Goal: Task Accomplishment & Management: Complete application form

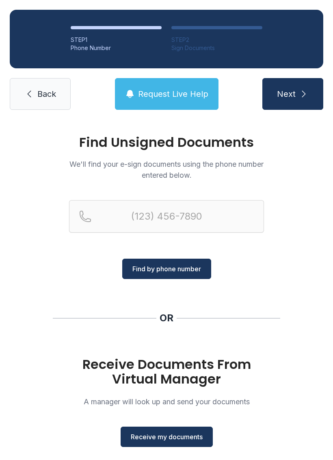
click at [165, 438] on span "Receive my documents" at bounding box center [167, 436] width 72 height 10
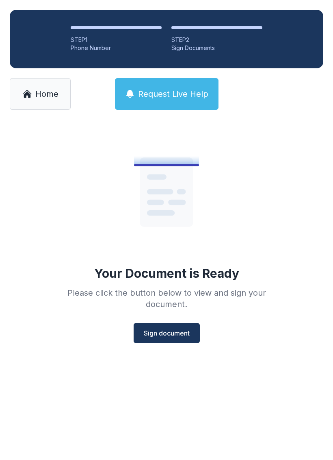
click at [167, 329] on span "Sign document" at bounding box center [167, 333] width 46 height 10
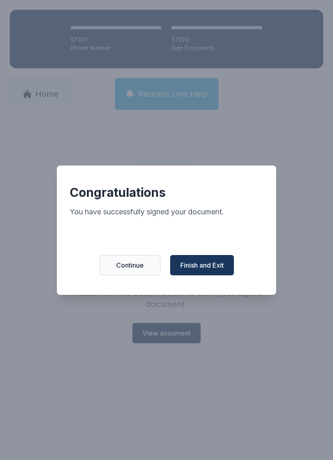
click at [206, 269] on span "Finish and Exit" at bounding box center [201, 265] width 43 height 10
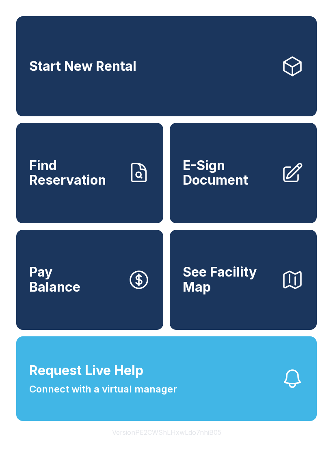
click at [230, 186] on span "E-Sign Document" at bounding box center [229, 173] width 92 height 30
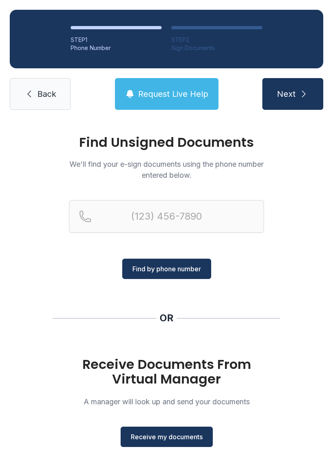
click at [184, 432] on span "Receive my documents" at bounding box center [167, 436] width 72 height 10
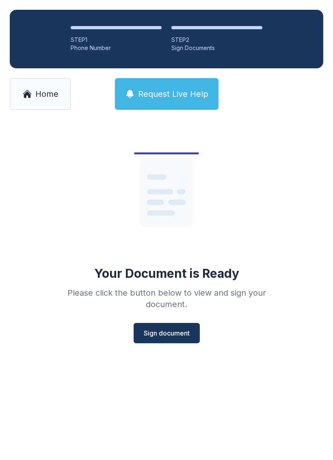
click at [169, 334] on span "Sign document" at bounding box center [167, 333] width 46 height 10
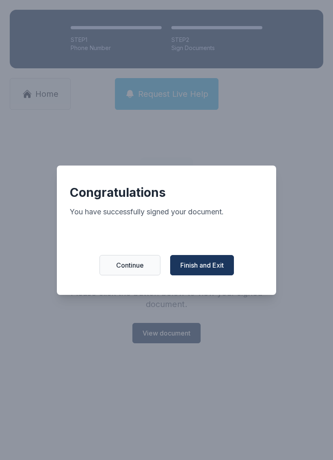
click at [213, 261] on button "Finish and Exit" at bounding box center [202, 265] width 64 height 20
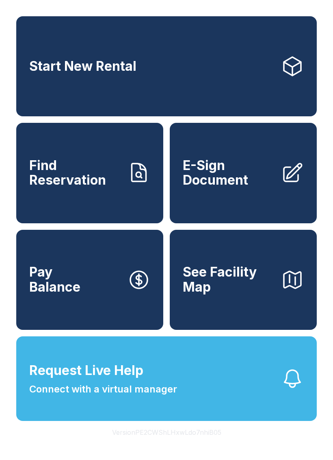
click at [233, 187] on span "E-Sign Document" at bounding box center [229, 173] width 92 height 30
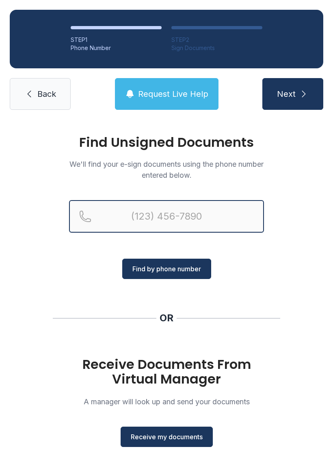
click at [154, 215] on input "Reservation phone number" at bounding box center [166, 216] width 195 height 33
type input "[PHONE_NUMBER]"
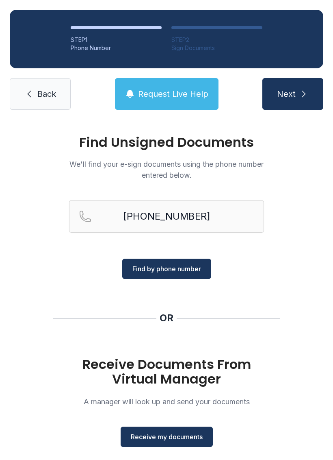
click at [182, 266] on span "Find by phone number" at bounding box center [166, 269] width 69 height 10
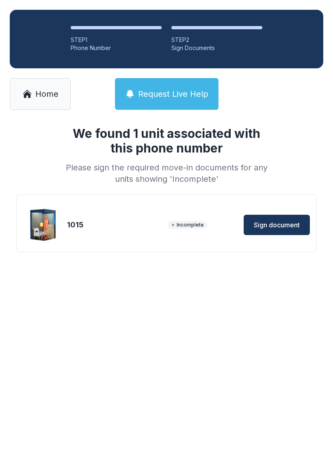
click at [280, 225] on span "Sign document" at bounding box center [277, 225] width 46 height 10
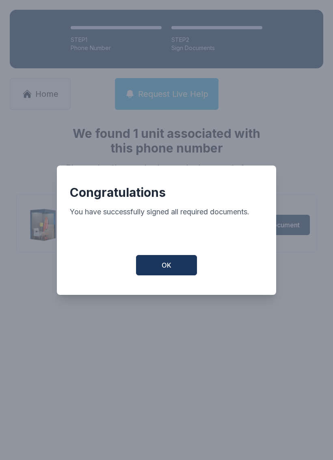
click at [167, 263] on button "OK" at bounding box center [166, 265] width 61 height 20
